Goal: Register for event/course

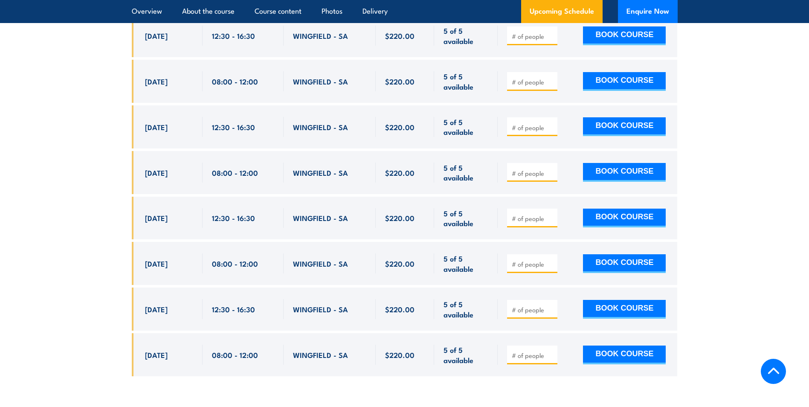
scroll to position [2523, 0]
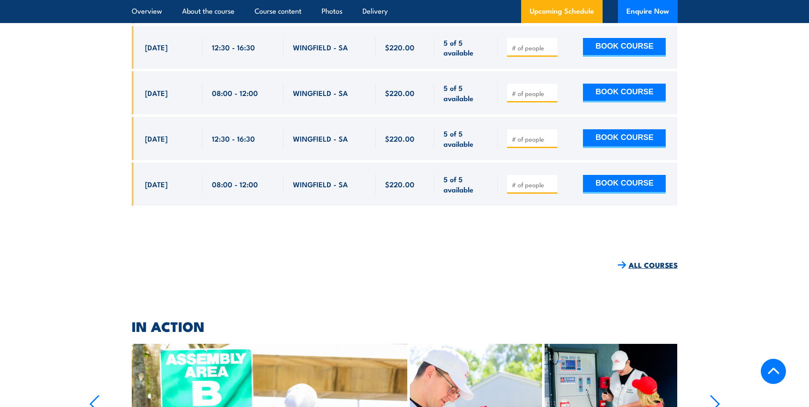
click at [644, 260] on link "ALL COURSES" at bounding box center [647, 265] width 60 height 10
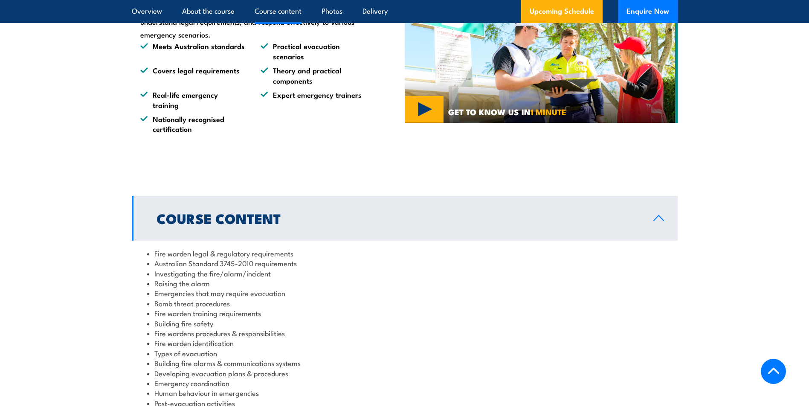
scroll to position [810, 0]
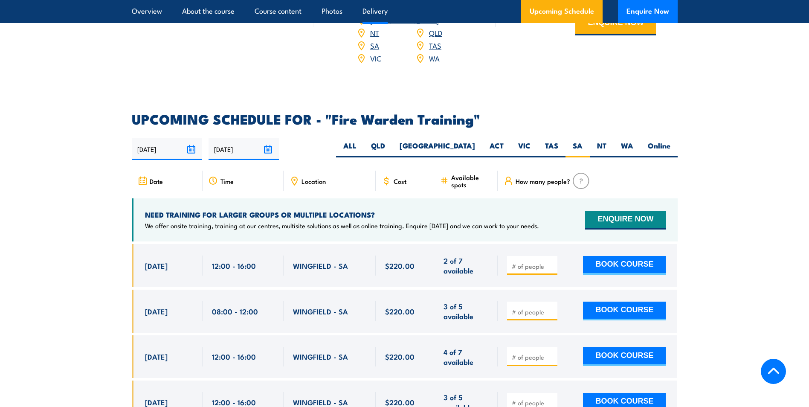
scroll to position [1372, 0]
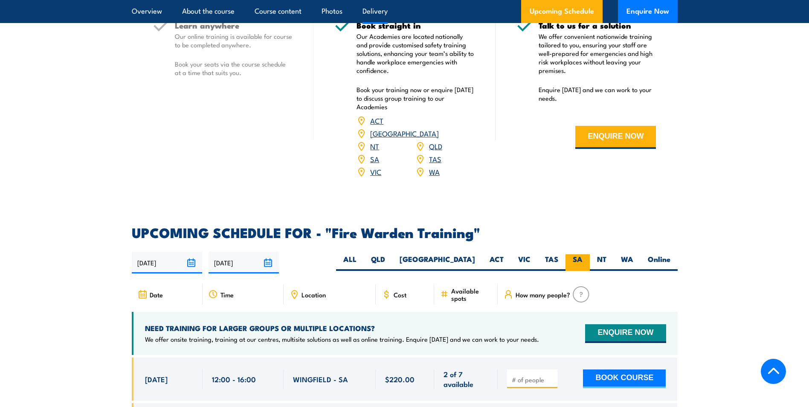
click at [573, 254] on label "SA" at bounding box center [577, 262] width 24 height 17
click at [582, 254] on input "SA" at bounding box center [585, 257] width 6 height 6
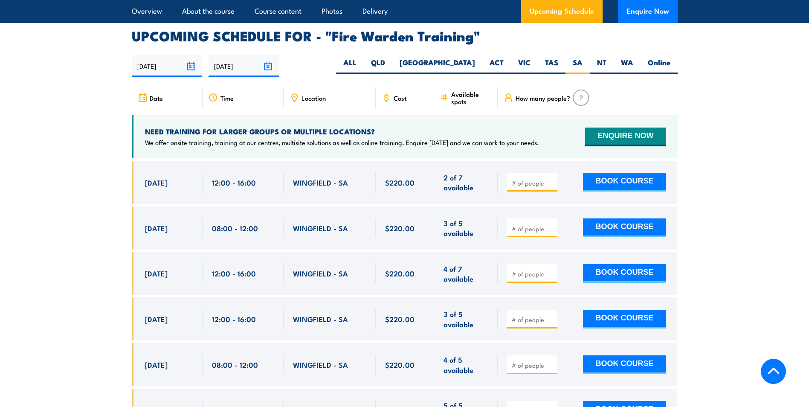
scroll to position [1543, 0]
